Goal: Task Accomplishment & Management: Manage account settings

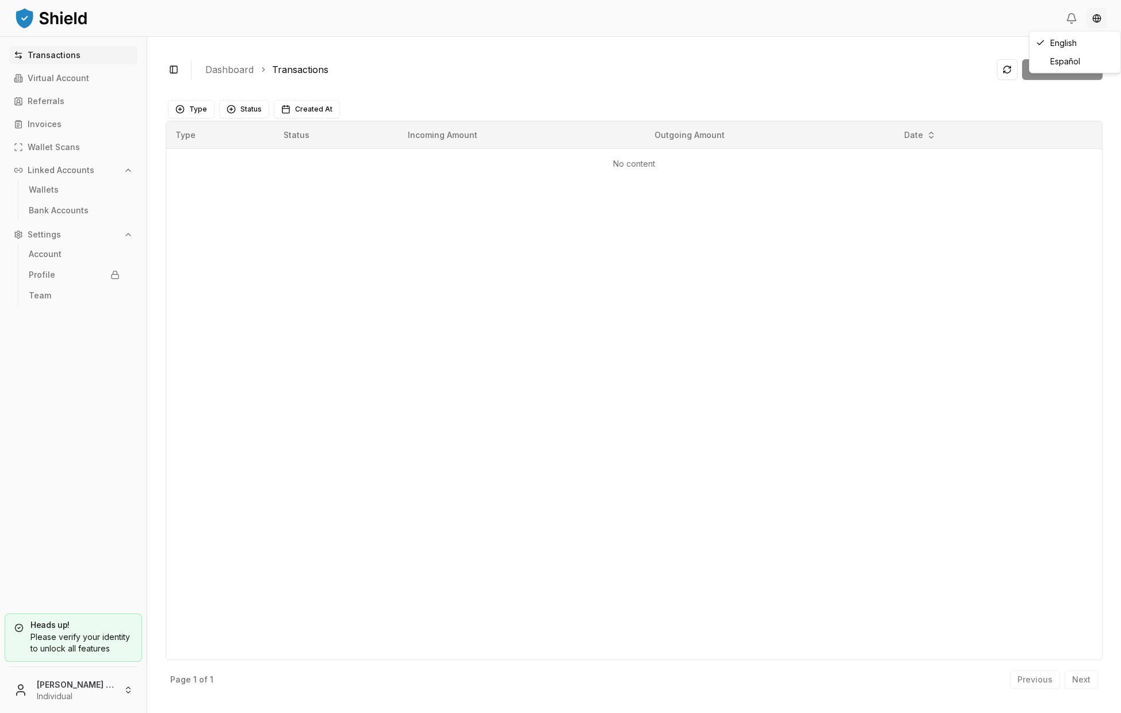
click at [1095, 18] on html "Transactions Virtual Account Referrals Invoices Wallet Scans Linked Accounts Wa…" at bounding box center [560, 356] width 1121 height 713
click at [838, 20] on html "Transactions Virtual Account Referrals Invoices Wallet Scans Linked Accounts Wa…" at bounding box center [560, 356] width 1121 height 713
click at [73, 21] on img at bounding box center [51, 17] width 75 height 23
drag, startPoint x: 106, startPoint y: 23, endPoint x: 22, endPoint y: 23, distance: 84.0
click at [22, 23] on header at bounding box center [560, 18] width 1121 height 37
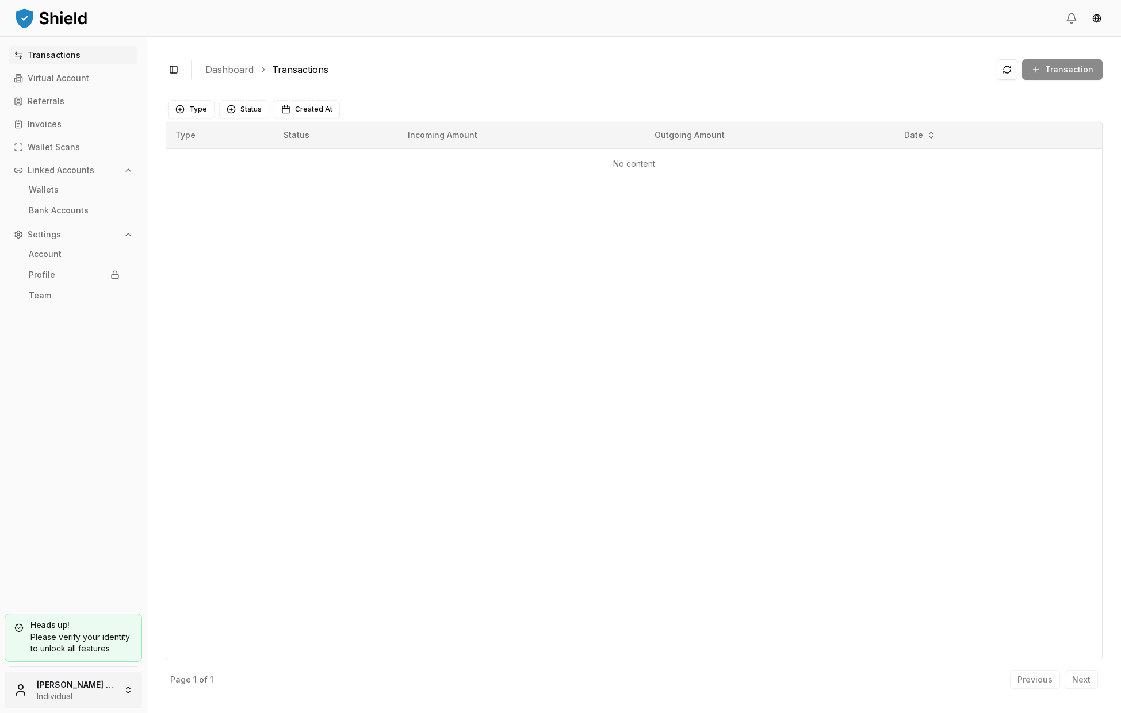
click at [72, 691] on html "Transactions Virtual Account Referrals Invoices Wallet Scans Linked Accounts Wa…" at bounding box center [560, 356] width 1121 height 713
click at [115, 554] on div "About us" at bounding box center [73, 550] width 132 height 18
click at [148, 389] on div "Toggle Sidebar Dashboard Transactions Transaction No content Type Status Create…" at bounding box center [634, 375] width 974 height 676
click at [99, 639] on div "Please verify your identity to unlock all features" at bounding box center [73, 642] width 118 height 23
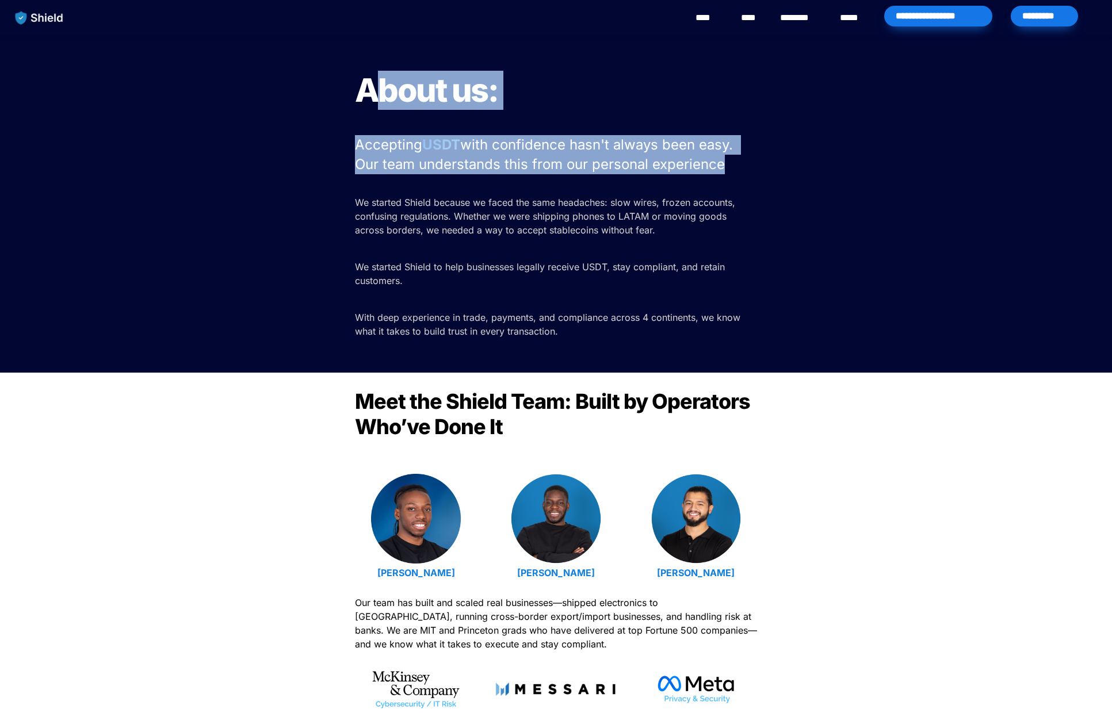
drag, startPoint x: 369, startPoint y: 97, endPoint x: 465, endPoint y: 188, distance: 133.0
click at [465, 188] on div "About us: Accepting USDT with confidence hasn't always been easy. Our team unde…" at bounding box center [556, 204] width 1112 height 338
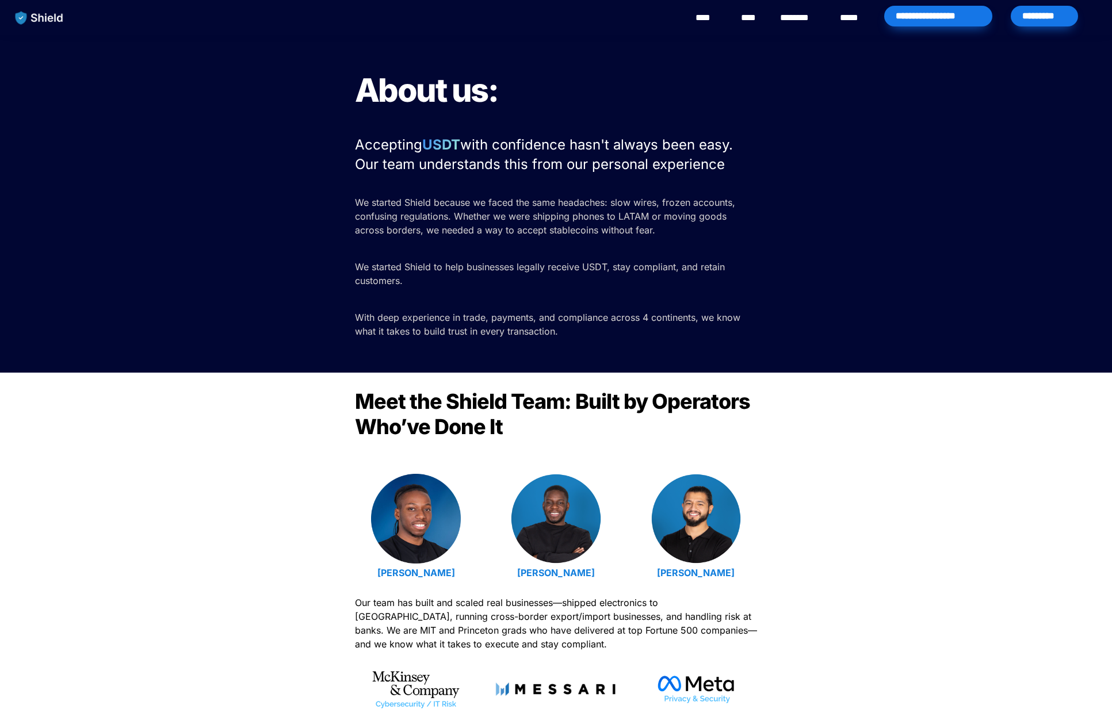
click at [771, 251] on div "About us: Accepting USDT with confidence hasn't always been easy. Our team unde…" at bounding box center [556, 204] width 1112 height 338
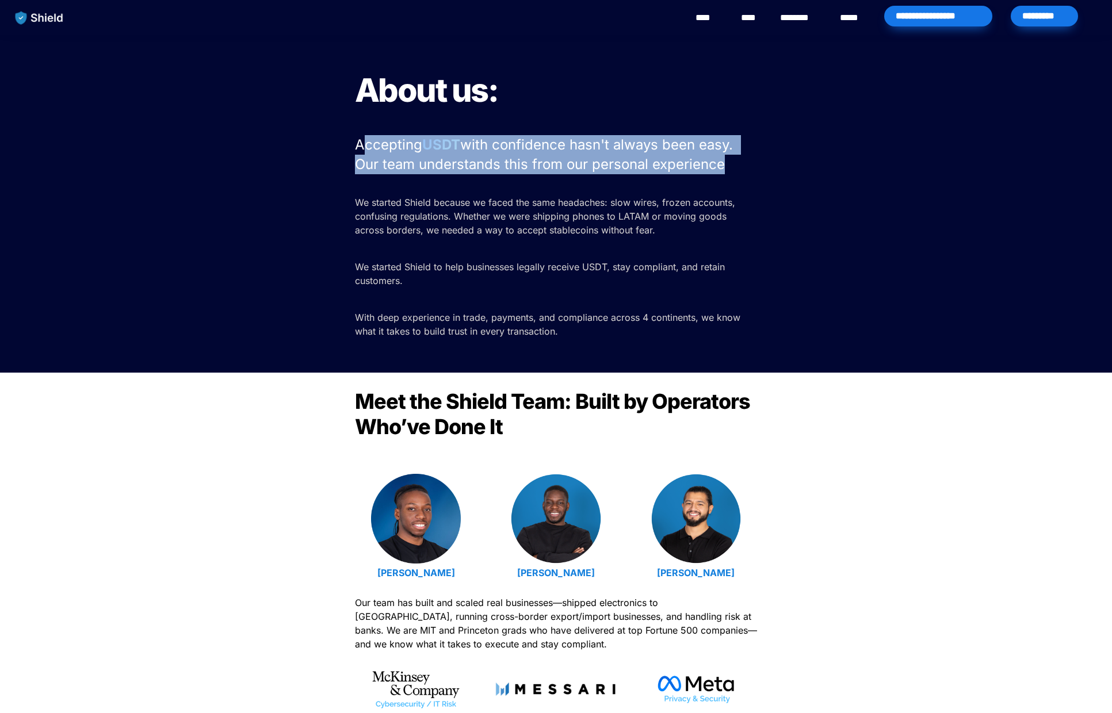
drag, startPoint x: 365, startPoint y: 140, endPoint x: 718, endPoint y: 186, distance: 356.6
click at [712, 186] on div "About us: Accepting USDT with confidence hasn't always been easy. Our team unde…" at bounding box center [556, 204] width 1112 height 338
click at [733, 186] on div at bounding box center [556, 185] width 403 height 17
drag, startPoint x: 745, startPoint y: 186, endPoint x: 327, endPoint y: 139, distance: 420.7
click at [327, 139] on div "About us: Accepting USDT with confidence hasn't always been easy. Our team unde…" at bounding box center [556, 204] width 1112 height 338
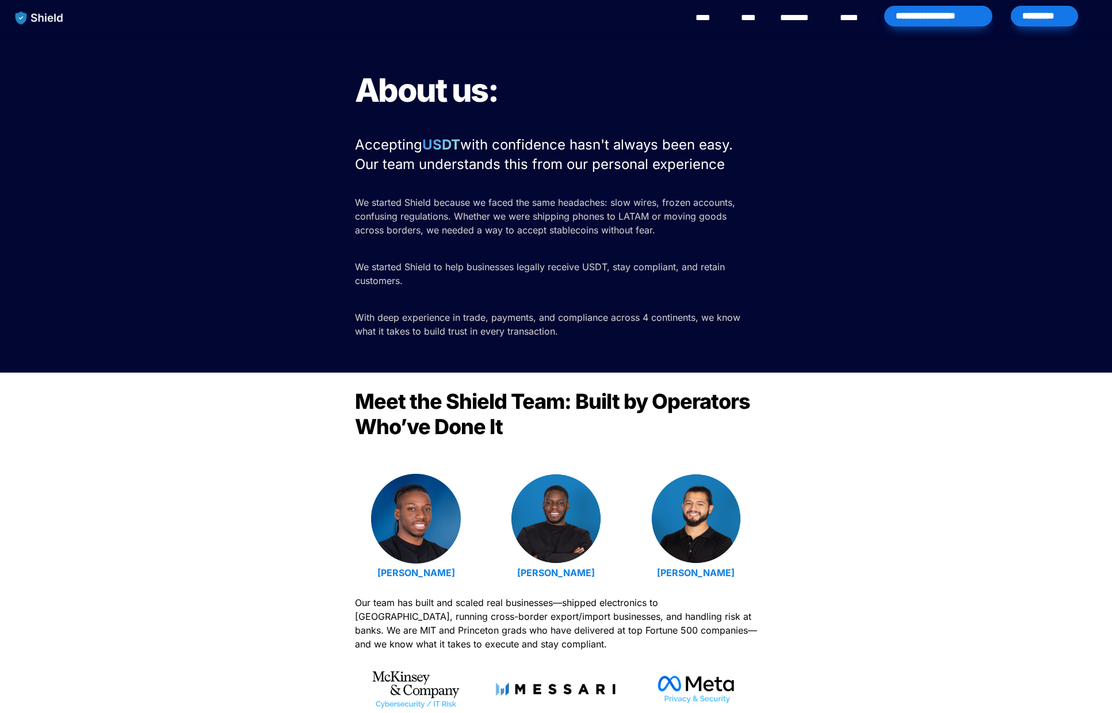
click at [441, 261] on span "We started Shield to help businesses legally receive USDT, stay compliant, and …" at bounding box center [541, 273] width 373 height 25
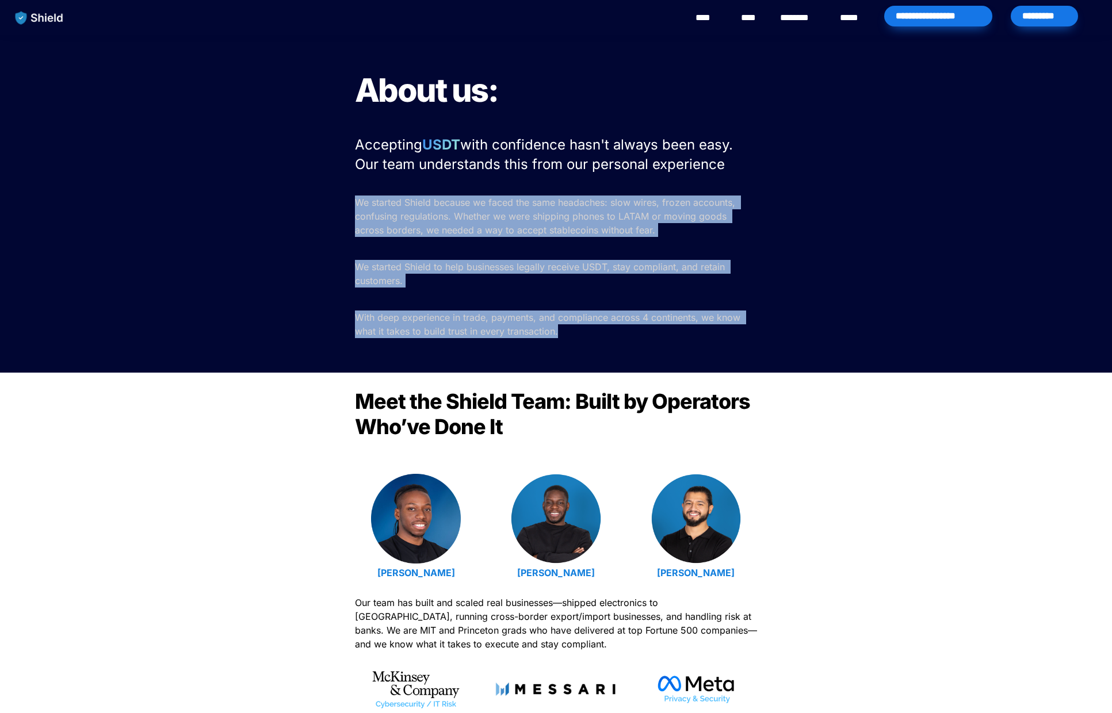
drag, startPoint x: 577, startPoint y: 329, endPoint x: 351, endPoint y: 196, distance: 262.9
click at [351, 194] on div "About us: Accepting USDT with confidence hasn't always been easy. Our team unde…" at bounding box center [556, 204] width 1112 height 338
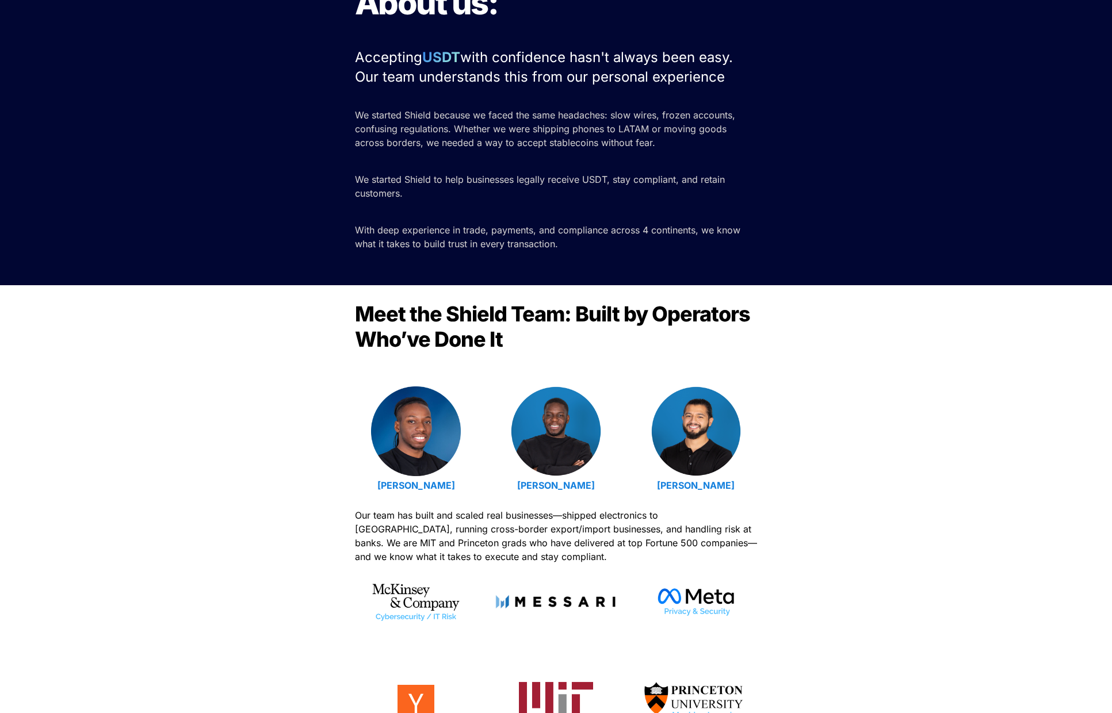
click at [244, 438] on div "Meet the Shield Team: Built by Operators Who’ve Done It Emmanuel Udotong Isaiah…" at bounding box center [556, 533] width 1112 height 496
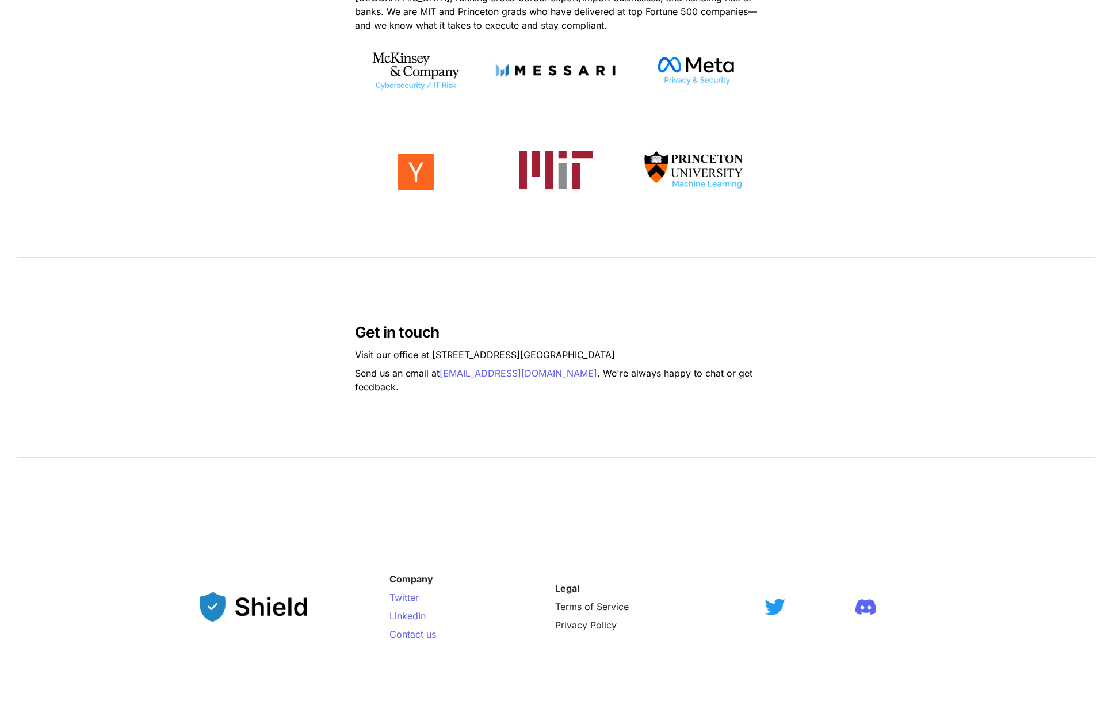
scroll to position [644, 0]
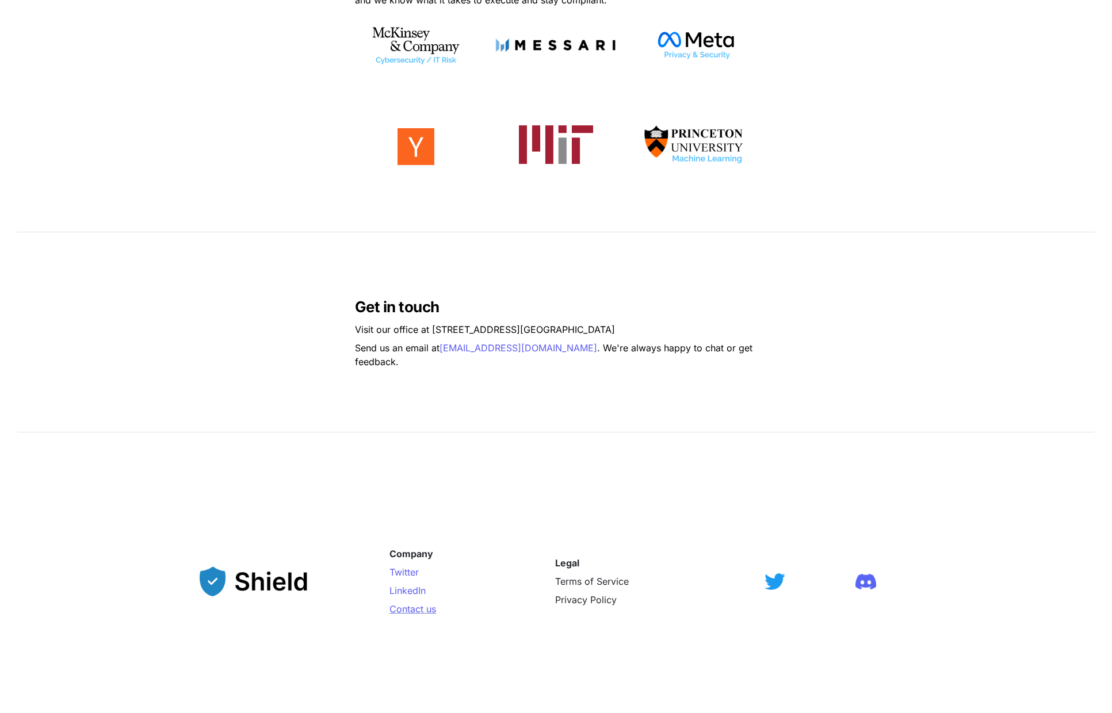
click at [428, 610] on span "Contact us" at bounding box center [412, 609] width 47 height 12
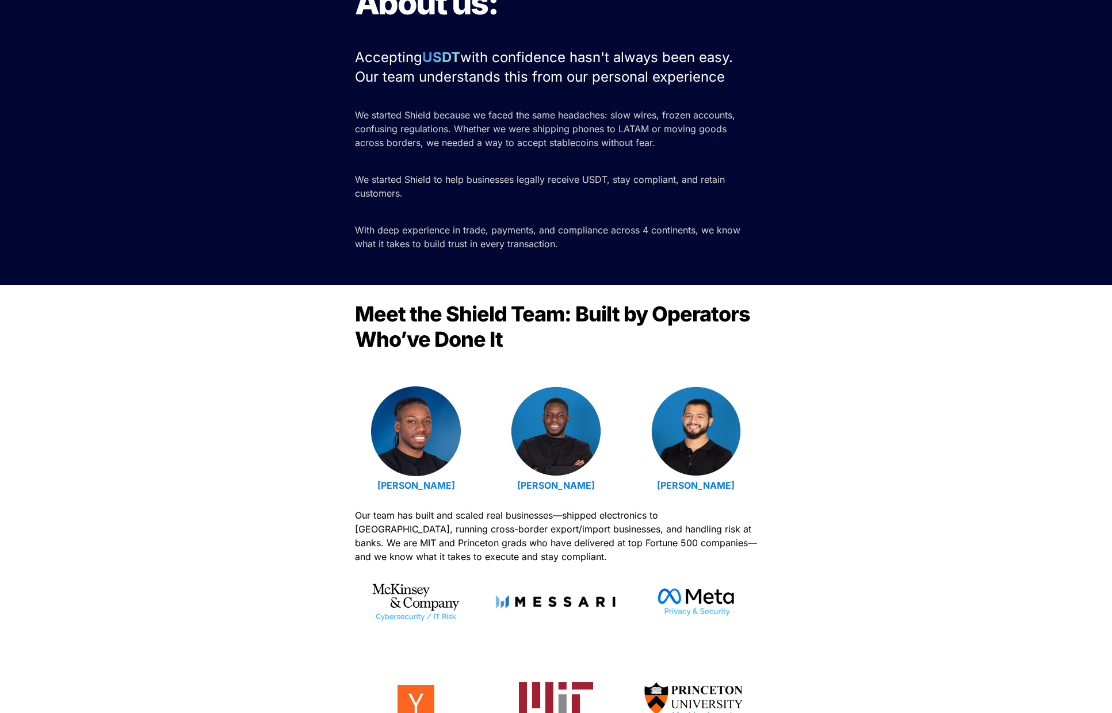
scroll to position [0, 0]
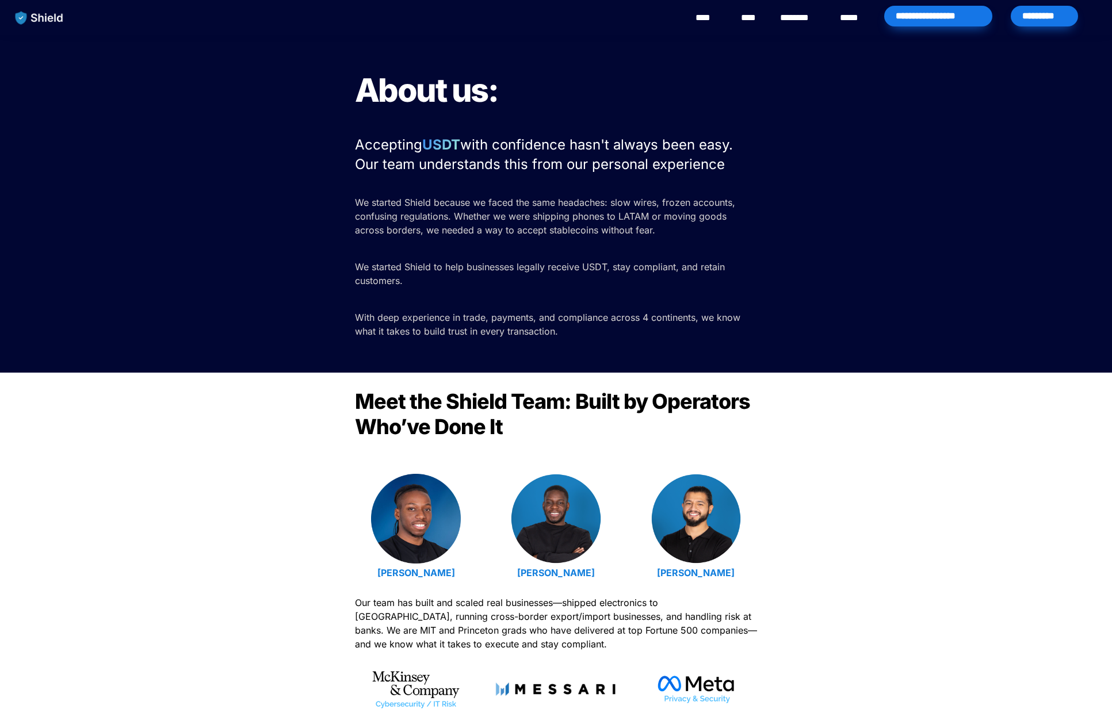
click at [949, 16] on div "**********" at bounding box center [938, 16] width 108 height 21
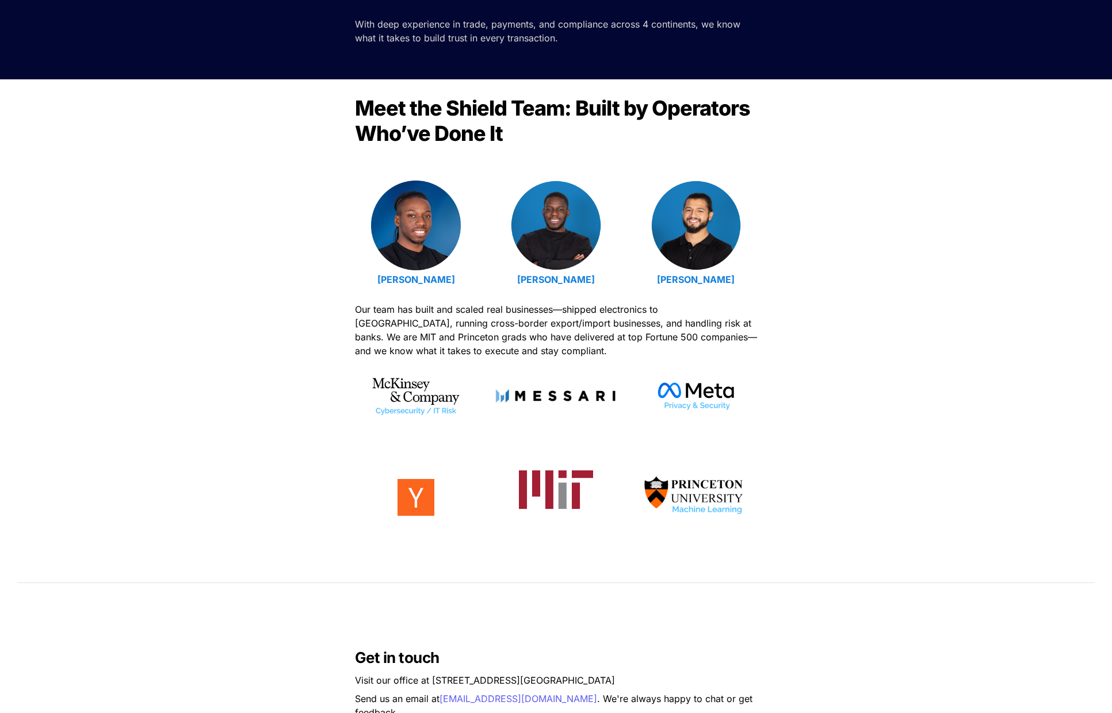
scroll to position [291, 0]
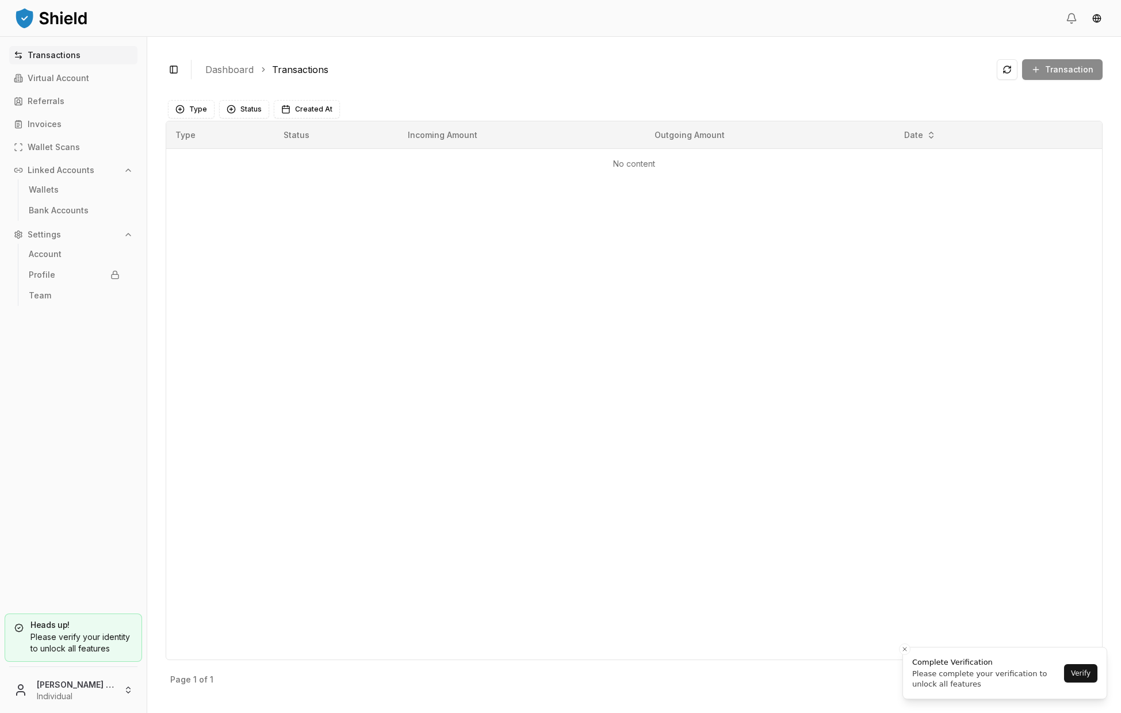
click at [1084, 672] on button "Verify" at bounding box center [1080, 673] width 33 height 18
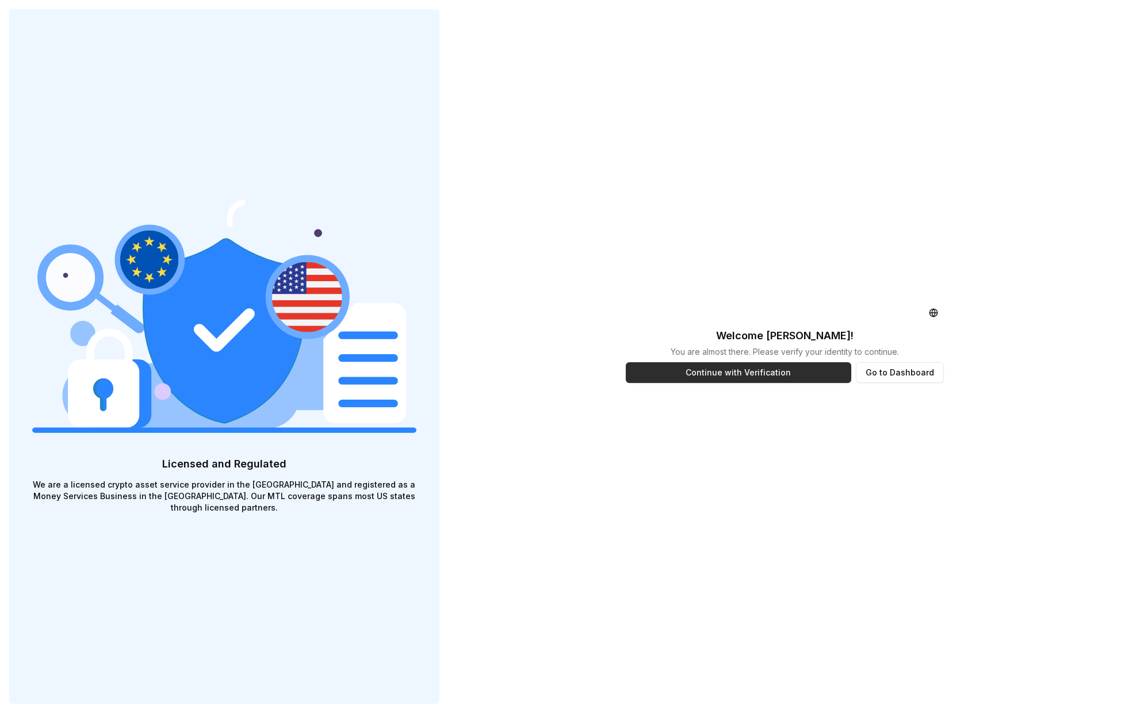
click at [774, 377] on button "Continue with Verification" at bounding box center [738, 372] width 225 height 21
click at [869, 258] on html "Licensed and Regulated We are a licensed crypto asset service provider in the E…" at bounding box center [560, 356] width 1121 height 713
drag, startPoint x: 882, startPoint y: 385, endPoint x: 885, endPoint y: 372, distance: 13.1
click at [882, 384] on html "Licensed and Regulated We are a licensed crypto asset service provider in the E…" at bounding box center [560, 356] width 1121 height 713
click at [885, 372] on button "Go to Dashboard" at bounding box center [900, 372] width 88 height 21
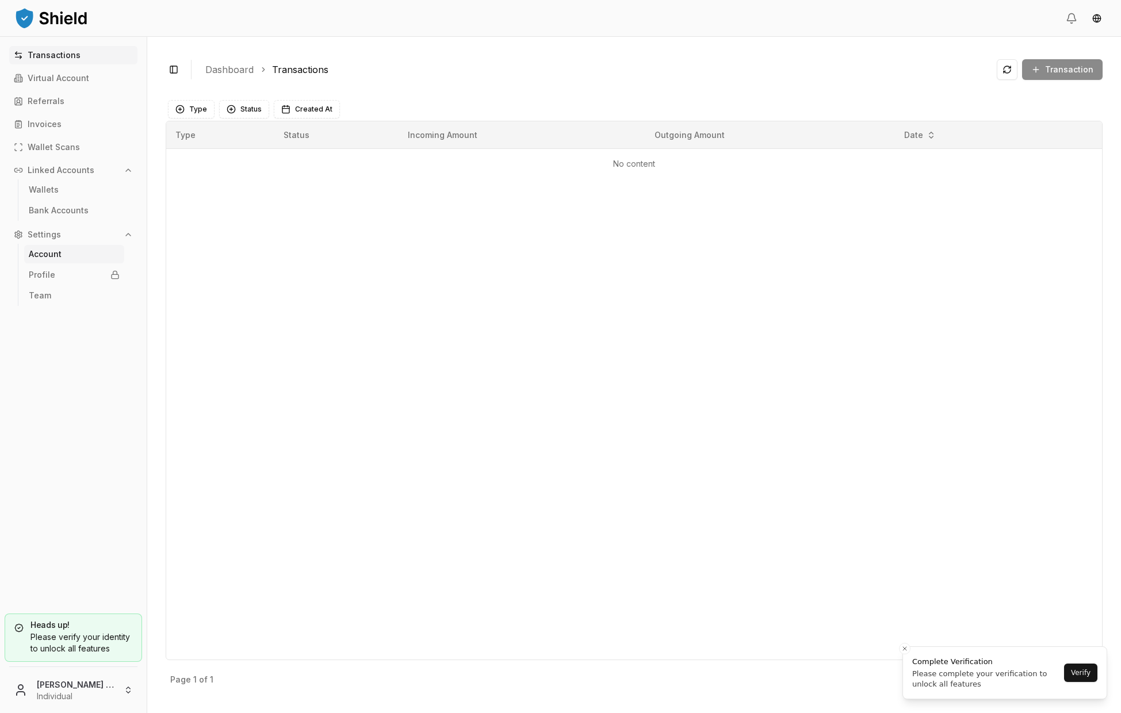
click at [53, 259] on link "Account" at bounding box center [74, 254] width 100 height 18
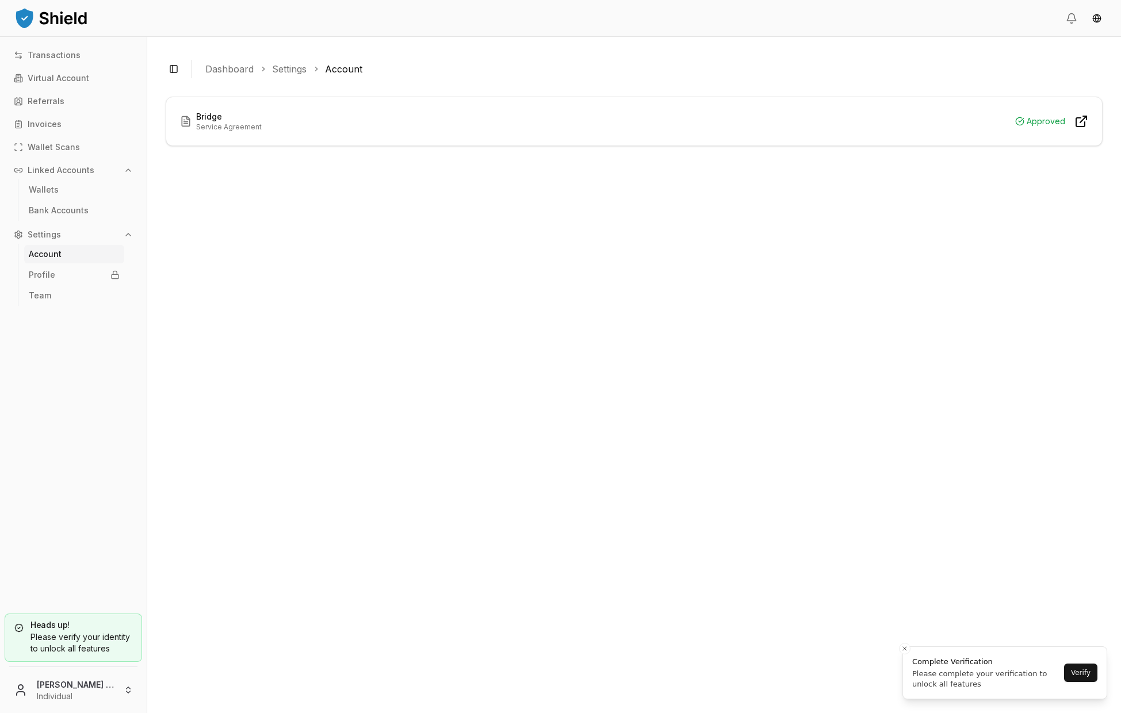
click at [231, 126] on p "Service Agreement" at bounding box center [229, 126] width 66 height 9
click at [266, 600] on div "Bridge Service Agreement Approved" at bounding box center [634, 396] width 937 height 598
drag, startPoint x: 105, startPoint y: 18, endPoint x: 42, endPoint y: 24, distance: 63.5
click at [42, 24] on header at bounding box center [560, 18] width 1121 height 37
click at [70, 102] on link "Referrals" at bounding box center [73, 101] width 128 height 18
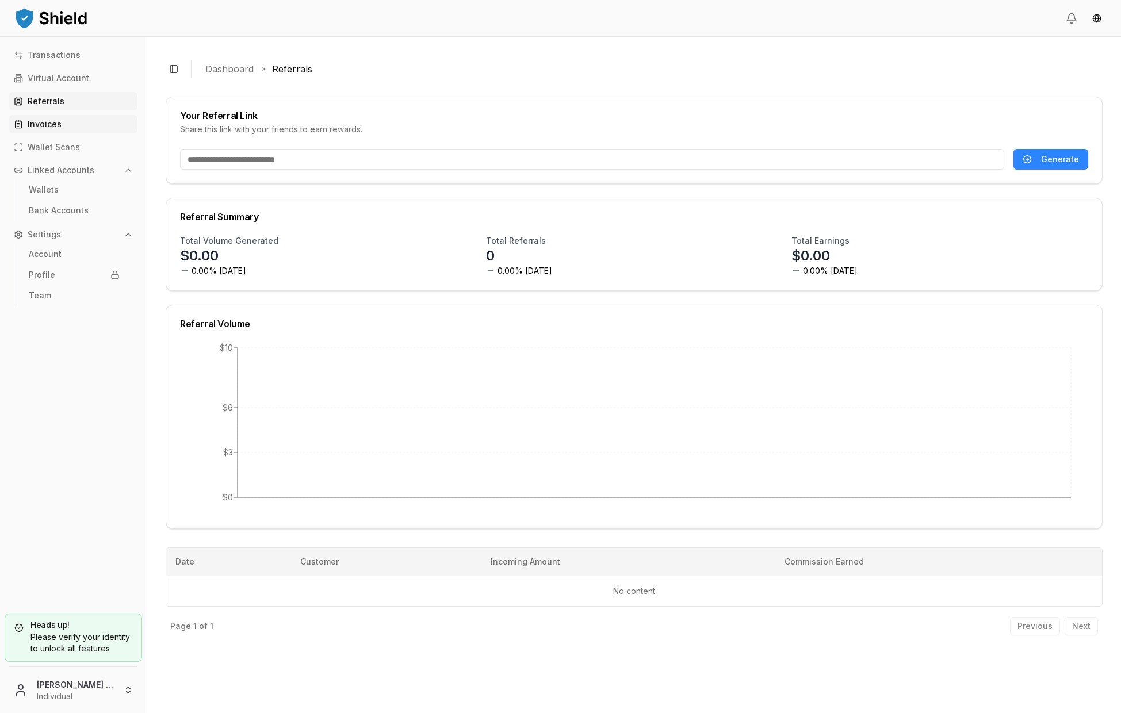
click at [68, 131] on link "Invoices" at bounding box center [73, 124] width 128 height 18
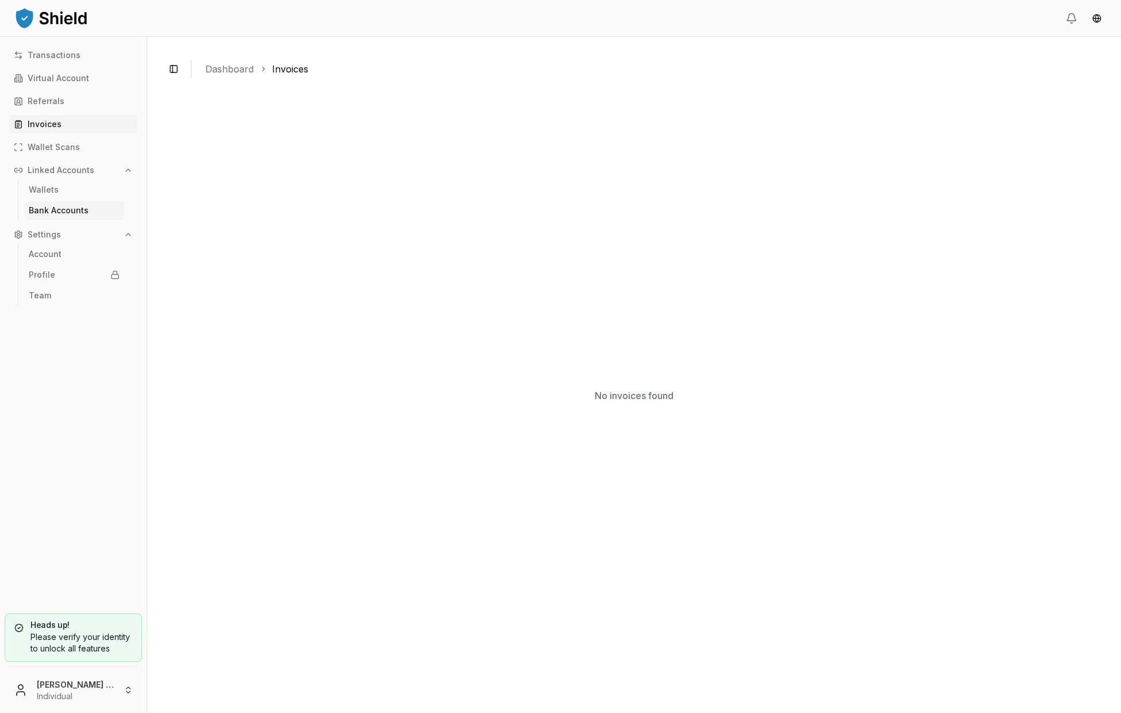
click at [68, 210] on p "Bank Accounts" at bounding box center [59, 210] width 60 height 8
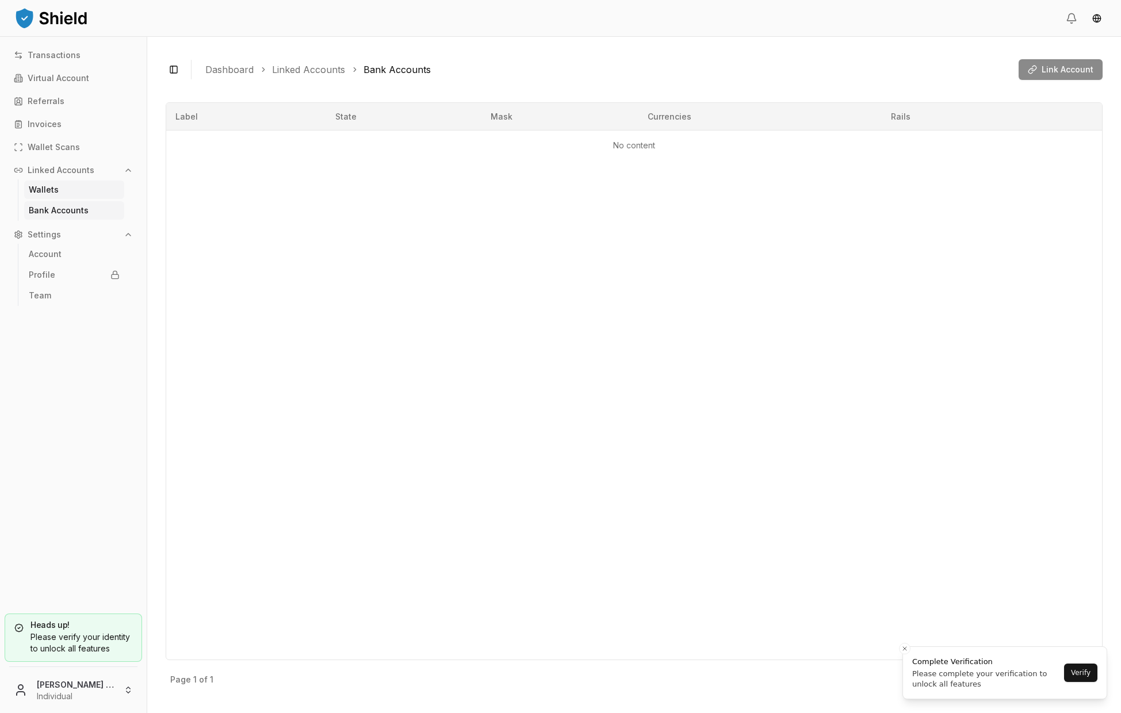
click at [42, 189] on p "Wallets" at bounding box center [44, 190] width 30 height 8
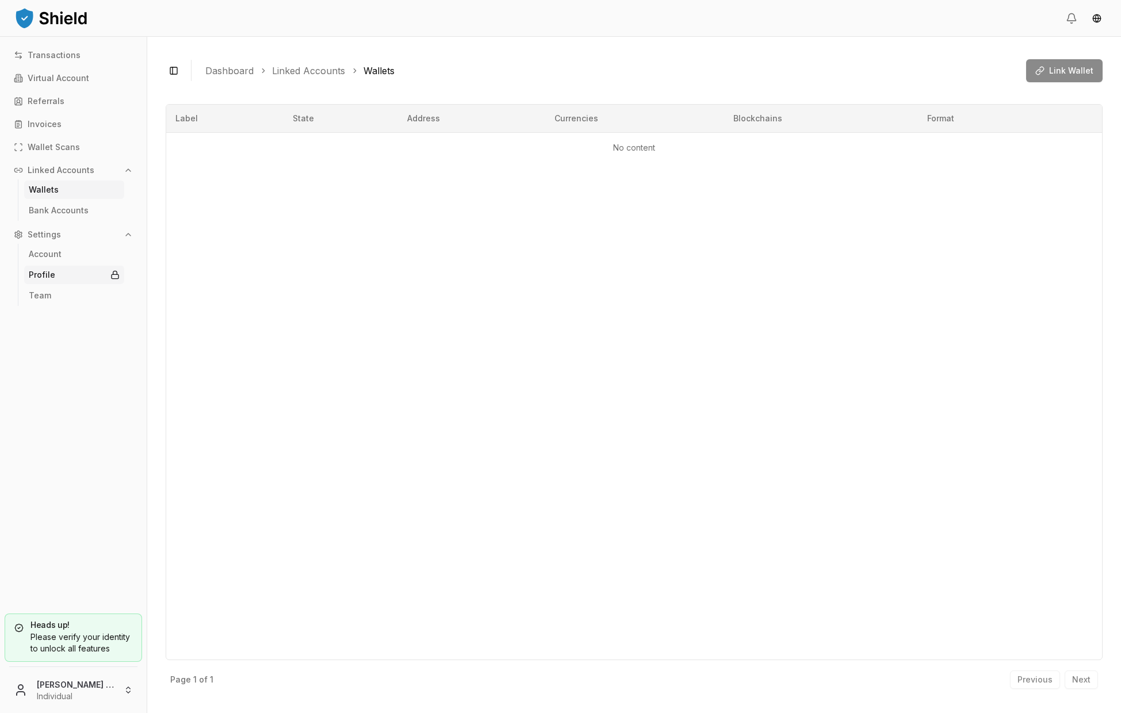
click at [58, 270] on link "Profile" at bounding box center [74, 275] width 100 height 18
click at [55, 278] on link "Profile" at bounding box center [74, 275] width 100 height 18
click at [56, 255] on p "Account" at bounding box center [45, 254] width 33 height 8
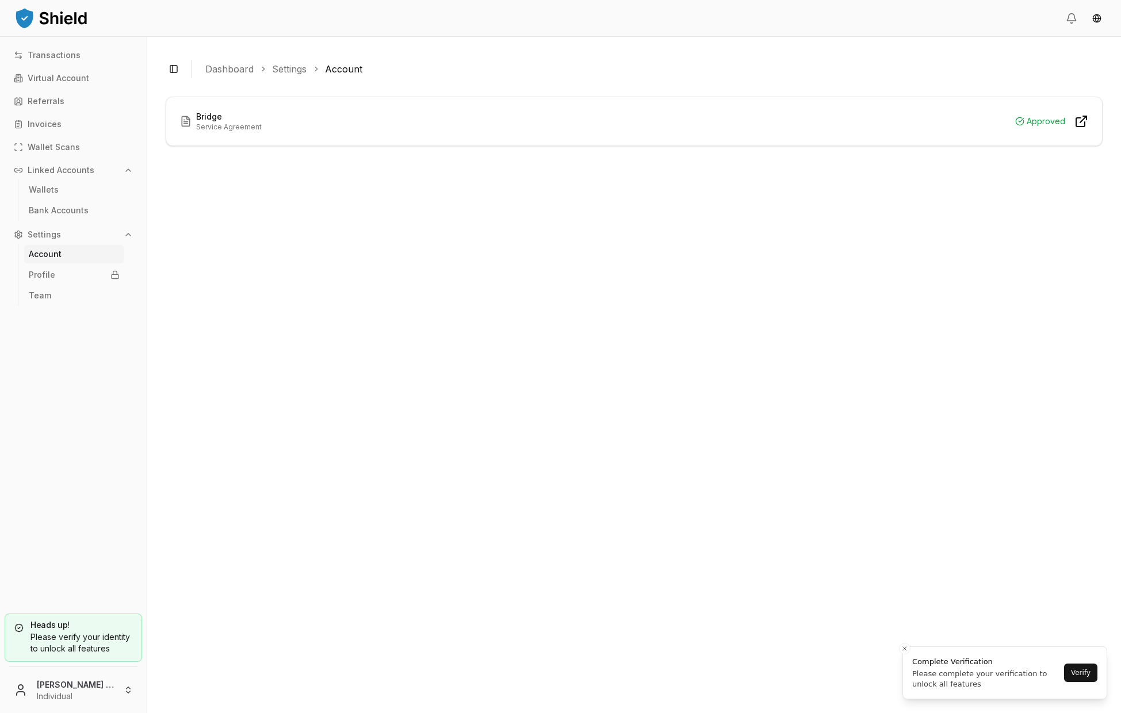
click at [63, 246] on link "Account" at bounding box center [74, 254] width 100 height 18
click at [62, 237] on button "Settings" at bounding box center [73, 234] width 128 height 18
click at [51, 236] on p "Settings" at bounding box center [44, 235] width 33 height 8
click at [41, 292] on p "Team" at bounding box center [40, 296] width 22 height 8
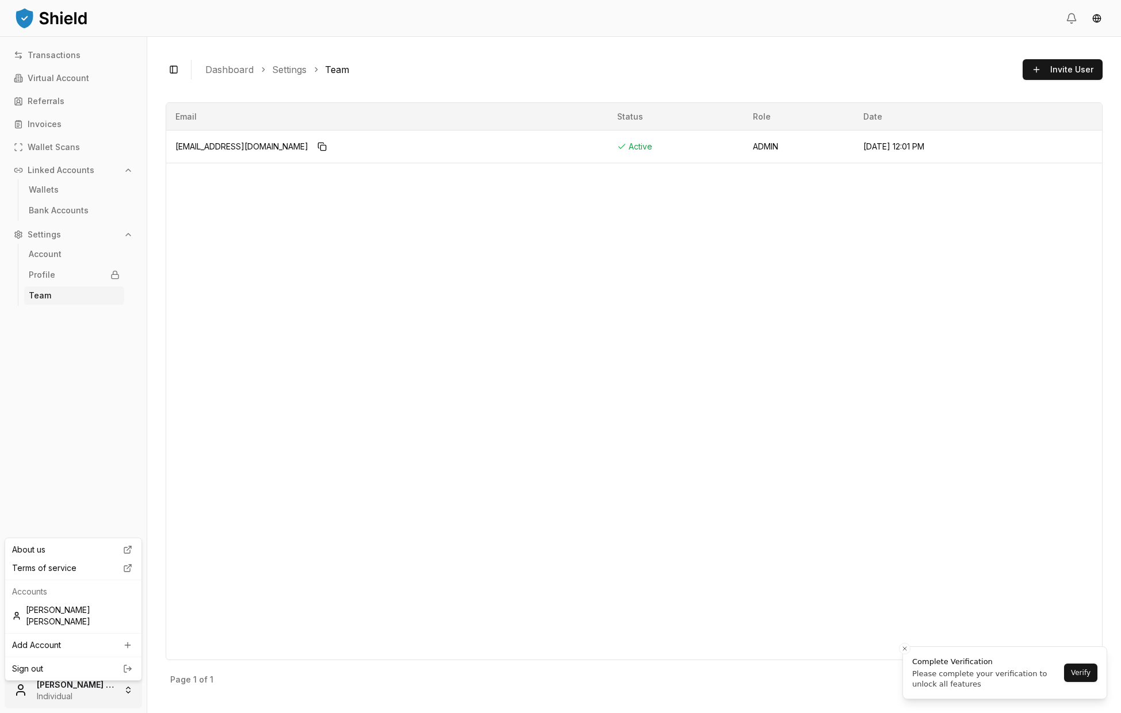
click at [59, 683] on html "Transactions Virtual Account Referrals Invoices Wallet Scans Linked Accounts Wa…" at bounding box center [560, 356] width 1121 height 713
click at [77, 551] on div "About us" at bounding box center [73, 550] width 132 height 18
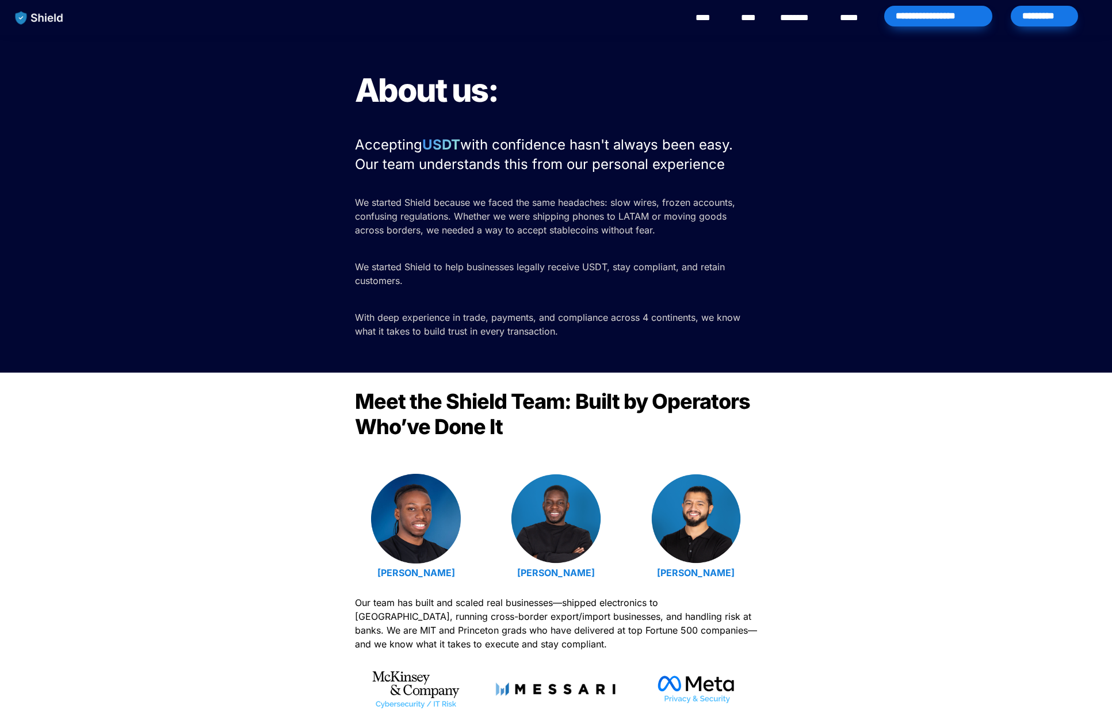
scroll to position [734, 0]
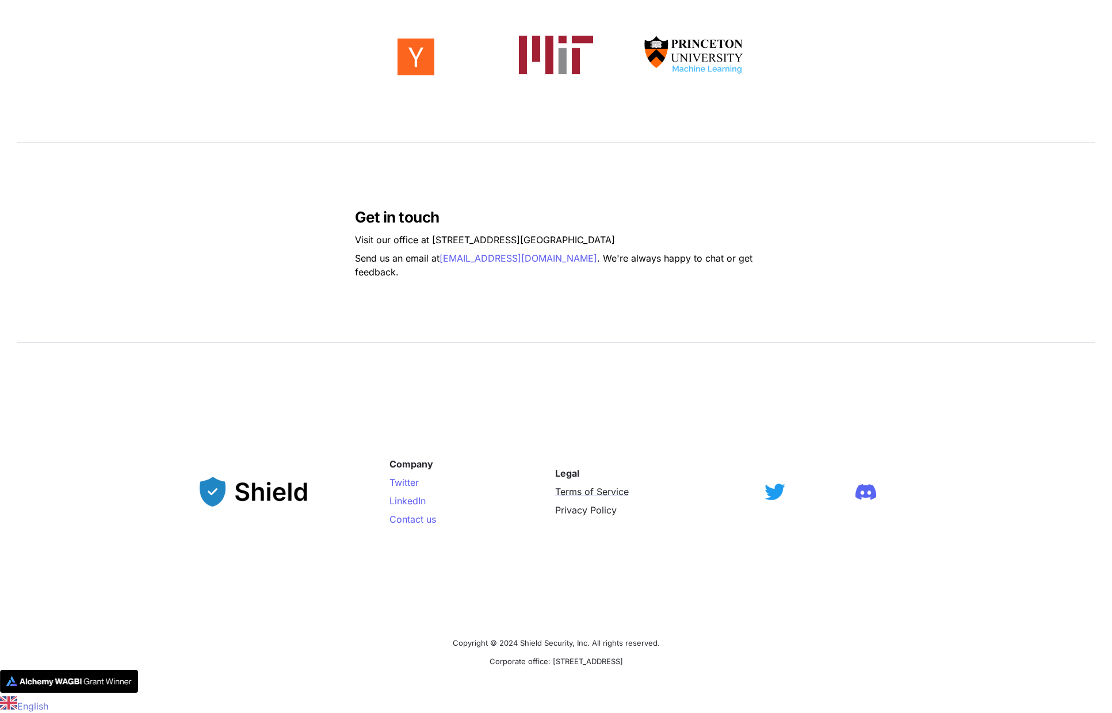
click at [597, 492] on span "Terms of Service" at bounding box center [592, 492] width 74 height 12
